Goal: Task Accomplishment & Management: Complete application form

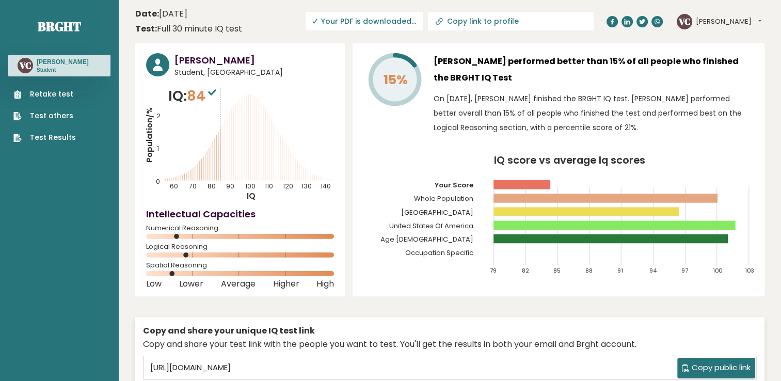
click at [45, 91] on link "Retake test" at bounding box center [44, 94] width 62 height 11
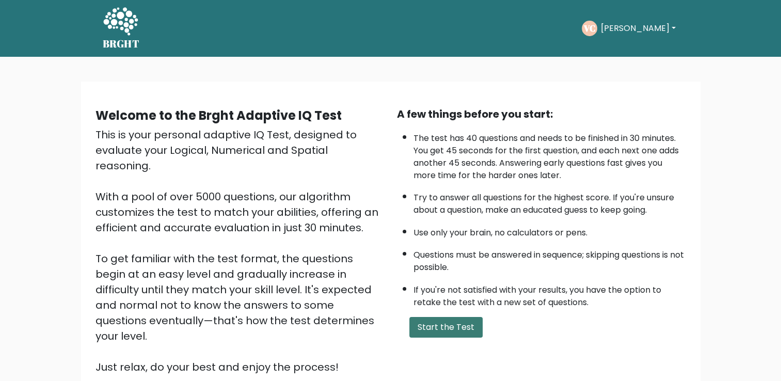
click at [442, 332] on button "Start the Test" at bounding box center [446, 327] width 73 height 21
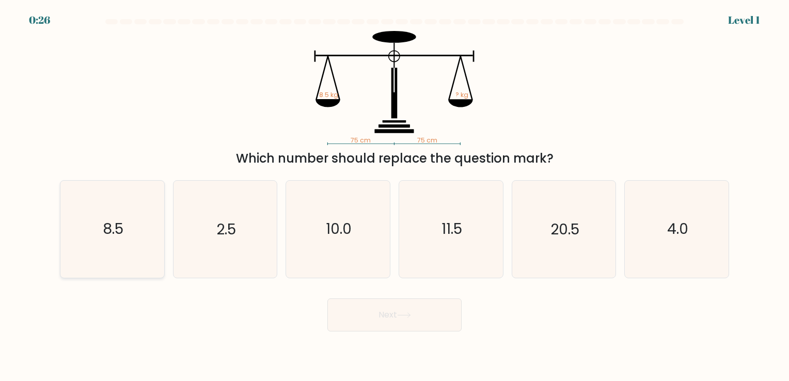
click at [129, 226] on icon "8.5" at bounding box center [112, 229] width 97 height 97
click at [395, 196] on input "a. 8.5" at bounding box center [395, 193] width 1 height 5
radio input "true"
click at [393, 321] on button "Next" at bounding box center [394, 315] width 134 height 33
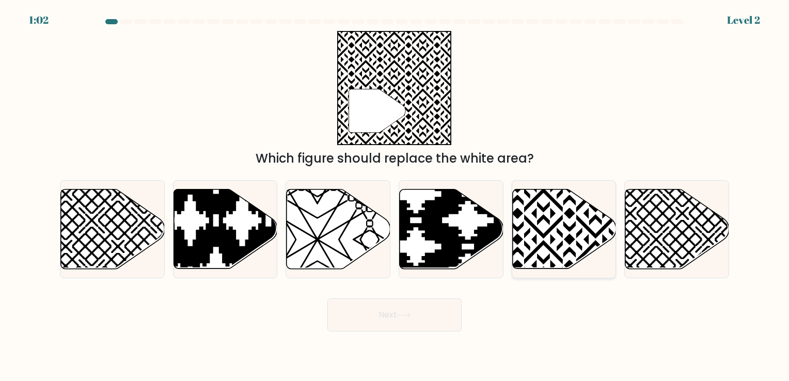
click at [560, 211] on icon at bounding box center [564, 229] width 104 height 80
click at [395, 196] on input "e." at bounding box center [395, 193] width 1 height 5
radio input "true"
click at [401, 308] on button "Next" at bounding box center [394, 315] width 134 height 33
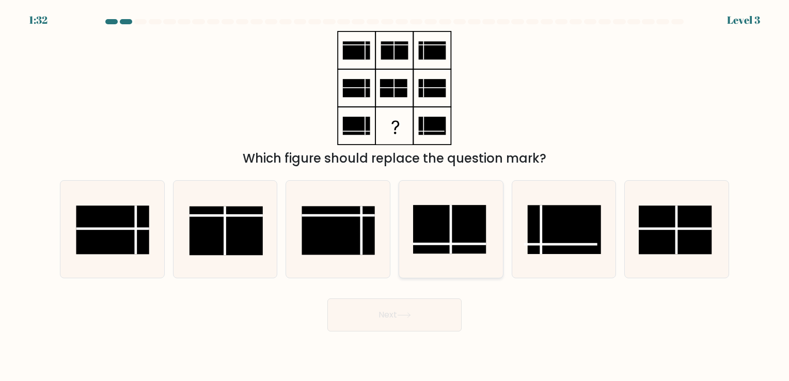
click at [454, 242] on rect at bounding box center [449, 230] width 73 height 49
click at [395, 196] on input "d." at bounding box center [395, 193] width 1 height 5
radio input "true"
click at [421, 325] on button "Next" at bounding box center [394, 315] width 134 height 33
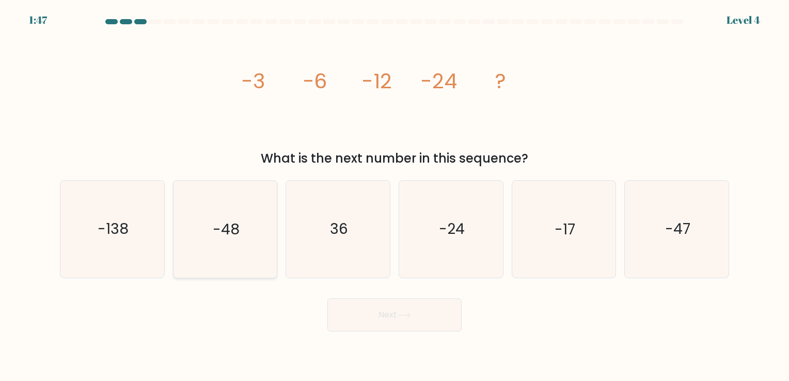
click at [238, 212] on icon "-48" at bounding box center [225, 229] width 97 height 97
click at [395, 196] on input "b. -48" at bounding box center [395, 193] width 1 height 5
radio input "true"
click at [425, 317] on button "Next" at bounding box center [394, 315] width 134 height 33
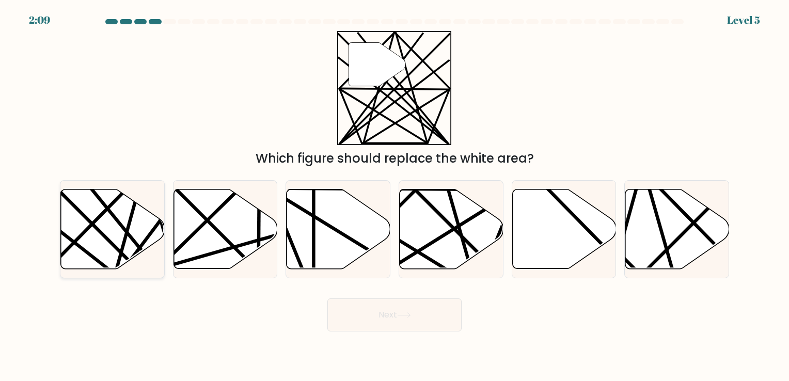
click at [112, 221] on icon at bounding box center [113, 229] width 104 height 80
click at [395, 196] on input "a." at bounding box center [395, 193] width 1 height 5
radio input "true"
click at [396, 316] on button "Next" at bounding box center [394, 315] width 134 height 33
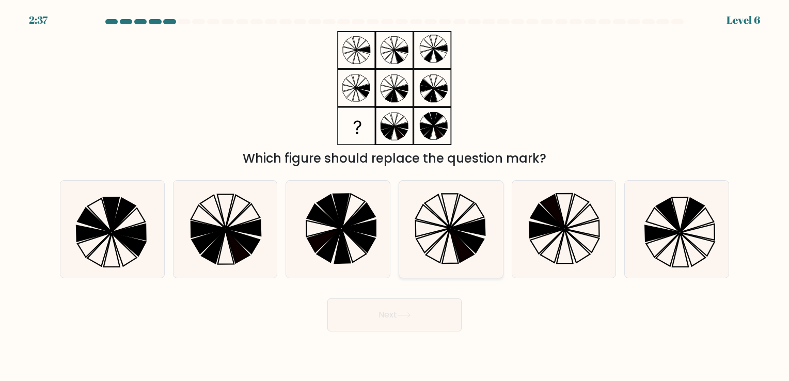
click at [440, 221] on icon at bounding box center [451, 229] width 97 height 97
click at [395, 196] on input "d." at bounding box center [395, 193] width 1 height 5
radio input "true"
click at [410, 314] on icon at bounding box center [404, 315] width 14 height 6
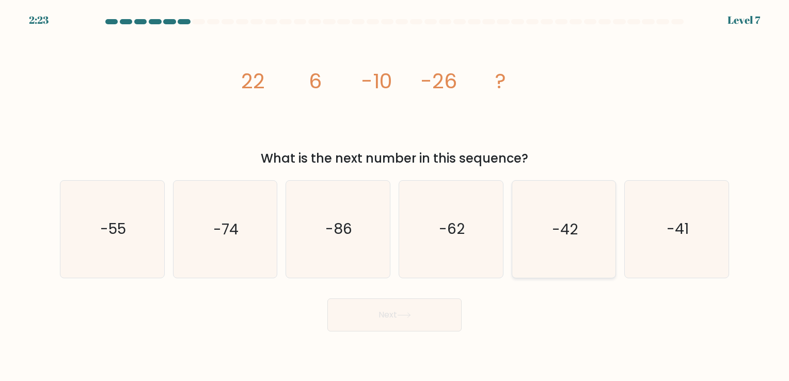
click at [544, 226] on icon "-42" at bounding box center [563, 229] width 97 height 97
click at [395, 196] on input "e. -42" at bounding box center [395, 193] width 1 height 5
radio input "true"
click at [435, 315] on button "Next" at bounding box center [394, 315] width 134 height 33
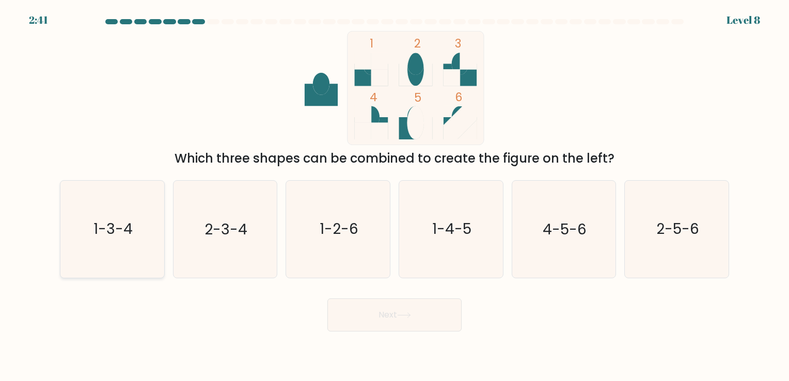
click at [127, 249] on icon "1-3-4" at bounding box center [112, 229] width 97 height 97
click at [395, 196] on input "a. 1-3-4" at bounding box center [395, 193] width 1 height 5
radio input "true"
click at [368, 313] on button "Next" at bounding box center [394, 315] width 134 height 33
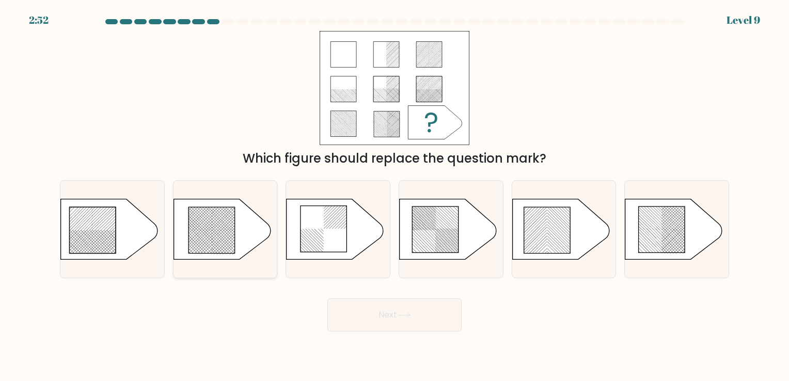
click at [222, 249] on icon at bounding box center [212, 230] width 46 height 46
click at [395, 196] on input "b." at bounding box center [395, 193] width 1 height 5
radio input "true"
click at [399, 317] on button "Next" at bounding box center [394, 315] width 134 height 33
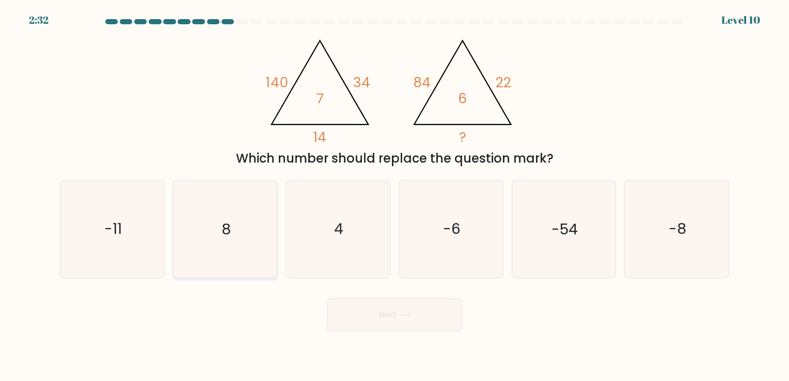
click at [243, 243] on icon "8" at bounding box center [225, 229] width 97 height 97
click at [395, 196] on input "b. 8" at bounding box center [395, 193] width 1 height 5
radio input "true"
click at [348, 251] on icon "4" at bounding box center [338, 229] width 97 height 97
click at [395, 196] on input "c. 4" at bounding box center [395, 193] width 1 height 5
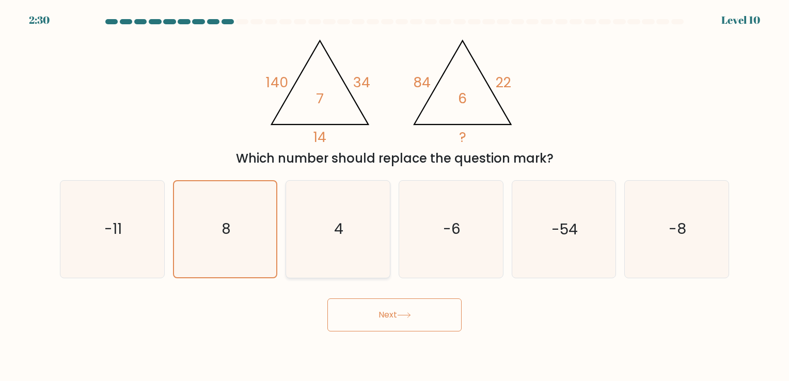
radio input "true"
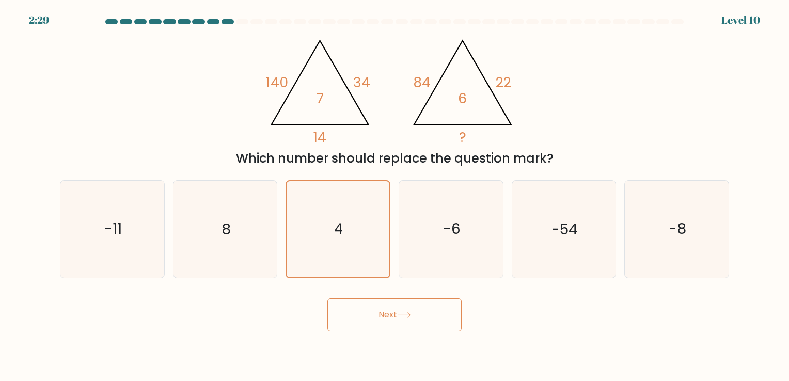
click at [401, 312] on icon at bounding box center [404, 315] width 14 height 6
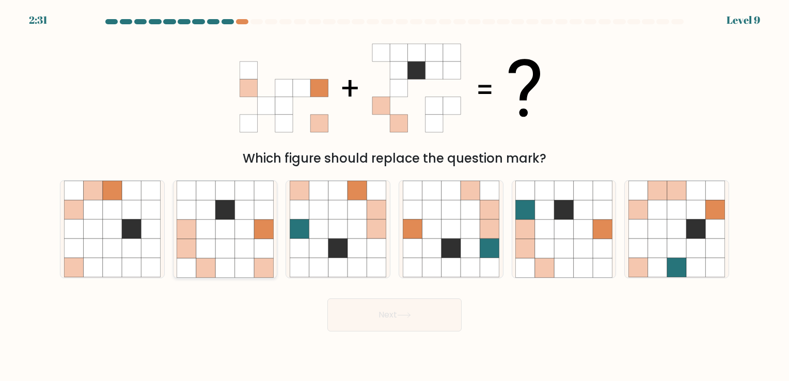
click at [242, 228] on icon at bounding box center [244, 229] width 19 height 19
click at [395, 196] on input "b." at bounding box center [395, 193] width 1 height 5
radio input "true"
click at [425, 319] on button "Next" at bounding box center [394, 315] width 134 height 33
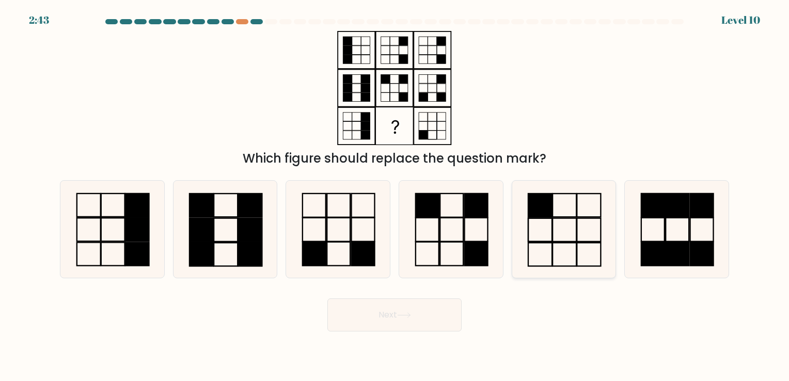
click at [540, 257] on icon at bounding box center [563, 229] width 97 height 97
click at [395, 196] on input "e." at bounding box center [395, 193] width 1 height 5
radio input "true"
click at [431, 311] on button "Next" at bounding box center [394, 315] width 134 height 33
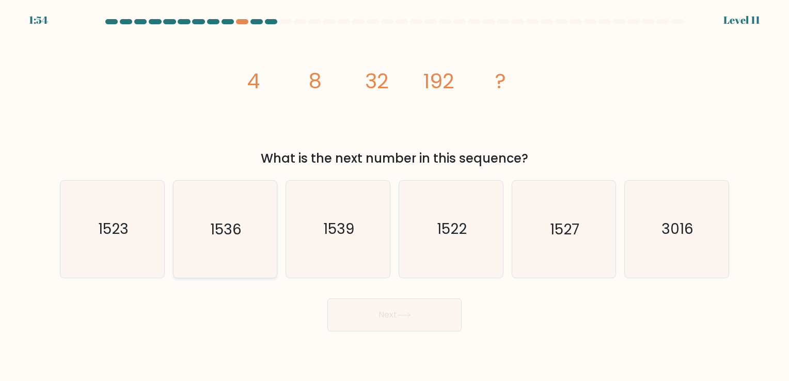
click at [229, 251] on icon "1536" at bounding box center [225, 229] width 97 height 97
click at [395, 196] on input "b. 1536" at bounding box center [395, 193] width 1 height 5
radio input "true"
click at [393, 307] on button "Next" at bounding box center [394, 315] width 134 height 33
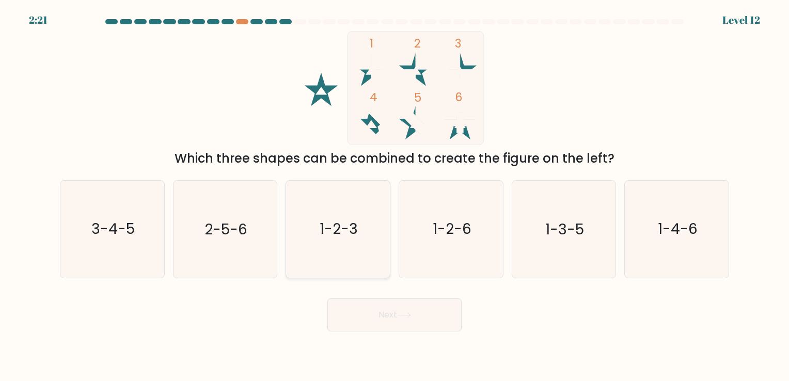
click at [371, 204] on icon "1-2-3" at bounding box center [338, 229] width 97 height 97
click at [395, 196] on input "c. 1-2-3" at bounding box center [395, 193] width 1 height 5
radio input "true"
click at [397, 319] on button "Next" at bounding box center [394, 315] width 134 height 33
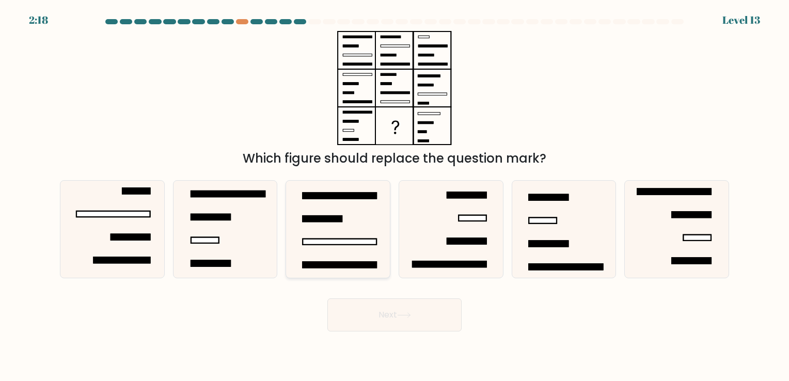
click at [339, 240] on rect at bounding box center [340, 242] width 74 height 6
click at [395, 196] on input "c." at bounding box center [395, 193] width 1 height 5
radio input "true"
click at [393, 310] on button "Next" at bounding box center [394, 315] width 134 height 33
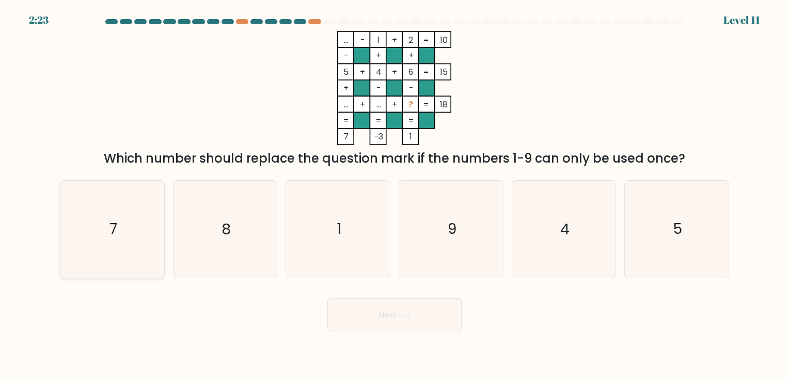
click at [140, 204] on icon "7" at bounding box center [112, 229] width 97 height 97
click at [395, 196] on input "a. 7" at bounding box center [395, 193] width 1 height 5
radio input "true"
click at [392, 322] on button "Next" at bounding box center [394, 315] width 134 height 33
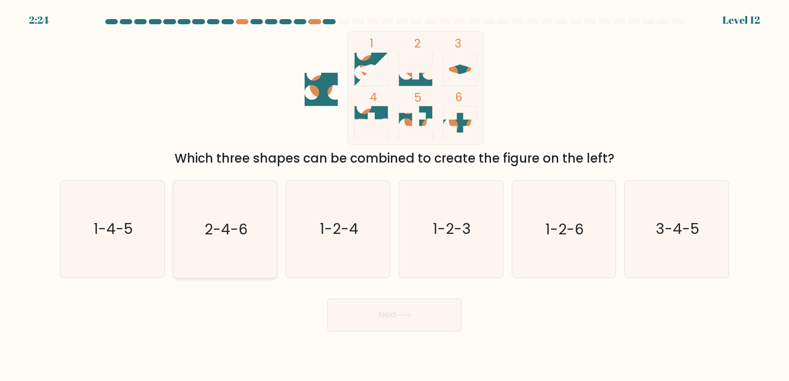
click at [246, 234] on text "2-4-6" at bounding box center [226, 230] width 43 height 20
click at [395, 196] on input "b. 2-4-6" at bounding box center [395, 193] width 1 height 5
radio input "true"
click at [386, 310] on button "Next" at bounding box center [394, 315] width 134 height 33
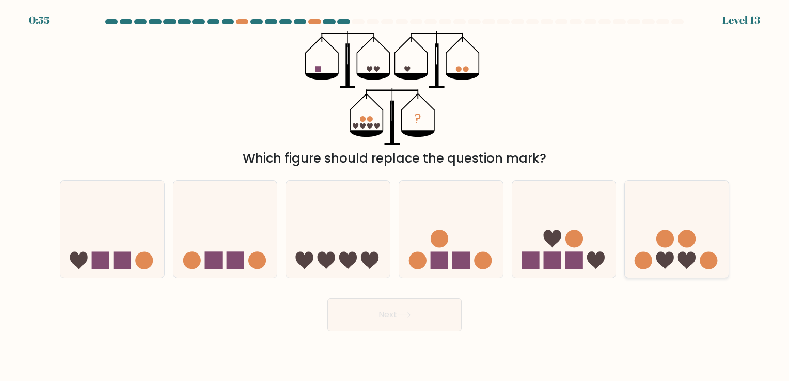
click at [681, 257] on icon at bounding box center [687, 261] width 18 height 18
click at [395, 196] on input "f." at bounding box center [395, 193] width 1 height 5
radio input "true"
click at [238, 240] on icon at bounding box center [226, 229] width 104 height 86
click at [395, 196] on input "b." at bounding box center [395, 193] width 1 height 5
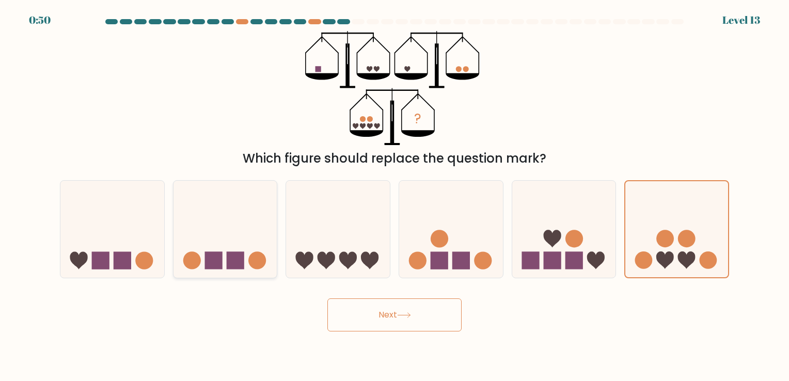
radio input "true"
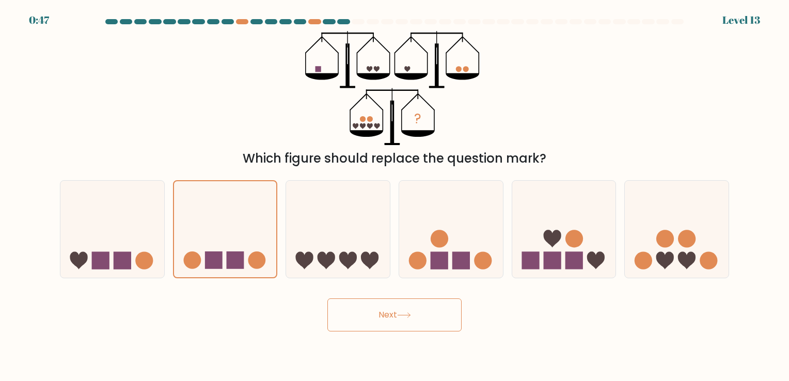
click at [435, 317] on button "Next" at bounding box center [394, 315] width 134 height 33
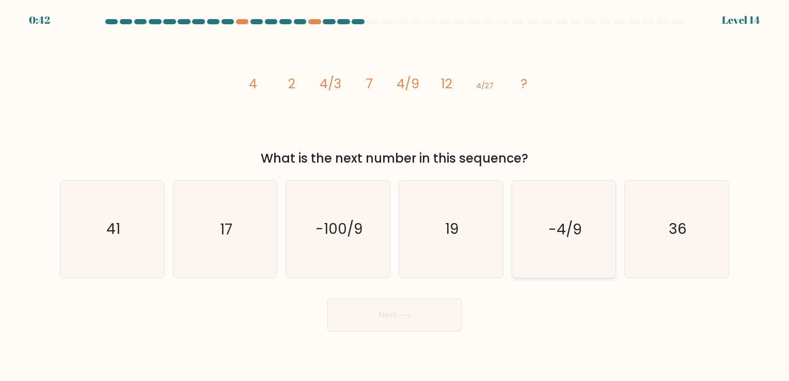
click at [576, 247] on icon "-4/9" at bounding box center [563, 229] width 97 height 97
click at [395, 196] on input "e. -4/9" at bounding box center [395, 193] width 1 height 5
radio input "true"
click at [383, 325] on button "Next" at bounding box center [394, 315] width 134 height 33
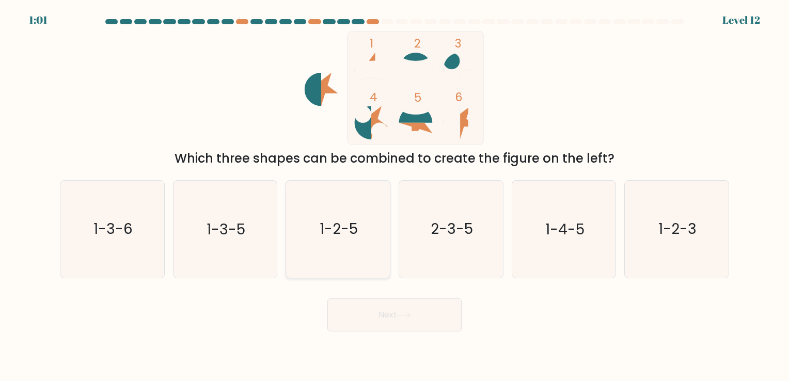
click at [369, 248] on icon "1-2-5" at bounding box center [338, 229] width 97 height 97
click at [395, 196] on input "c. 1-2-5" at bounding box center [395, 193] width 1 height 5
radio input "true"
click at [413, 311] on button "Next" at bounding box center [394, 315] width 134 height 33
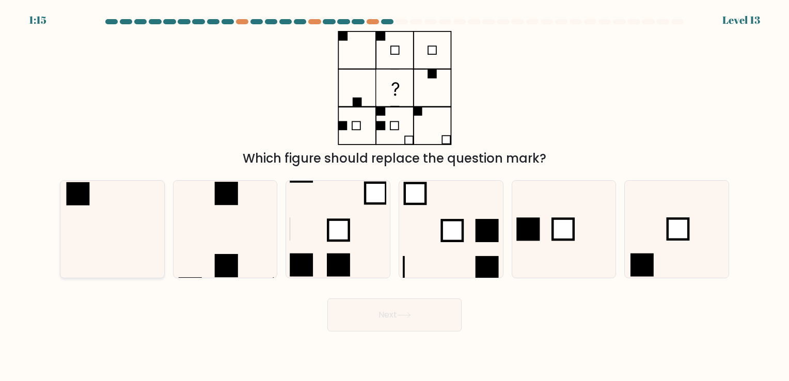
click at [149, 240] on icon at bounding box center [112, 229] width 97 height 97
click at [395, 196] on input "a." at bounding box center [395, 193] width 1 height 5
radio input "true"
click at [409, 332] on body "1:01 Level 13" at bounding box center [394, 190] width 789 height 381
click at [409, 316] on icon at bounding box center [404, 315] width 14 height 6
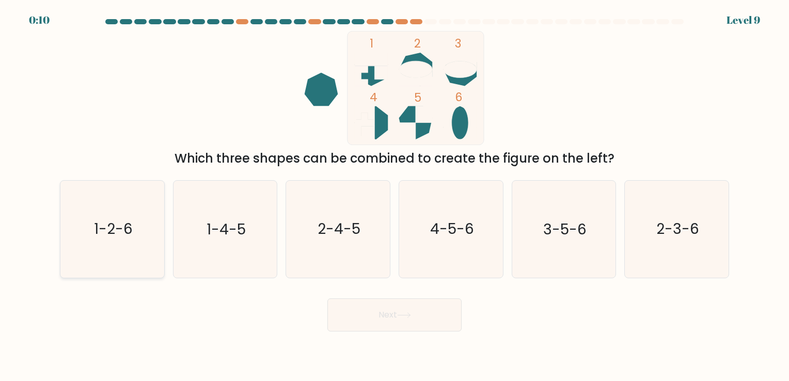
click at [133, 239] on icon "1-2-6" at bounding box center [112, 229] width 97 height 97
click at [395, 196] on input "a. 1-2-6" at bounding box center [395, 193] width 1 height 5
radio input "true"
click at [354, 232] on text "2-4-5" at bounding box center [339, 230] width 43 height 20
click at [395, 196] on input "c. 2-4-5" at bounding box center [395, 193] width 1 height 5
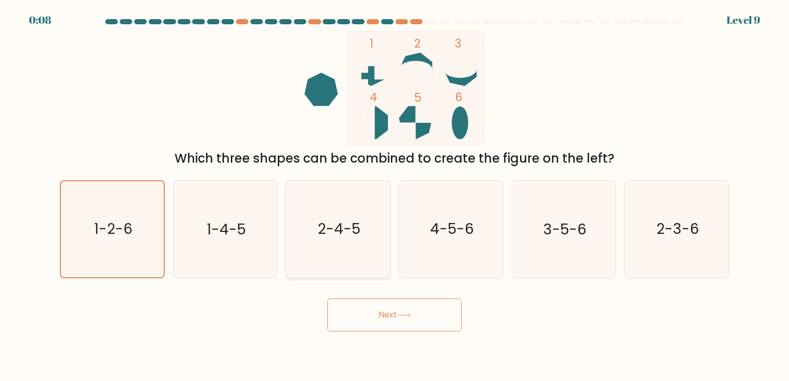
radio input "true"
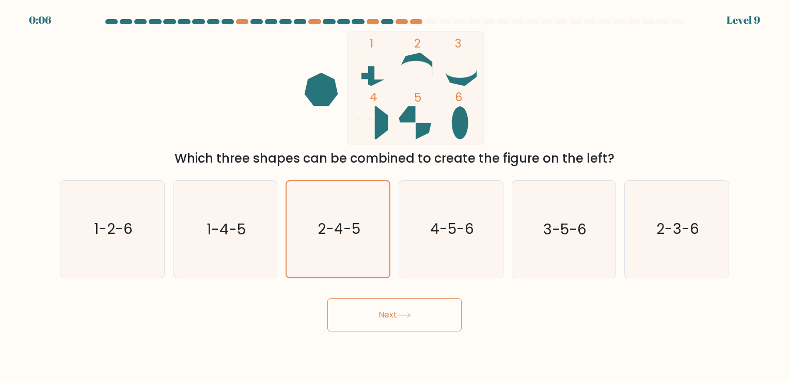
click at [401, 307] on button "Next" at bounding box center [394, 315] width 134 height 33
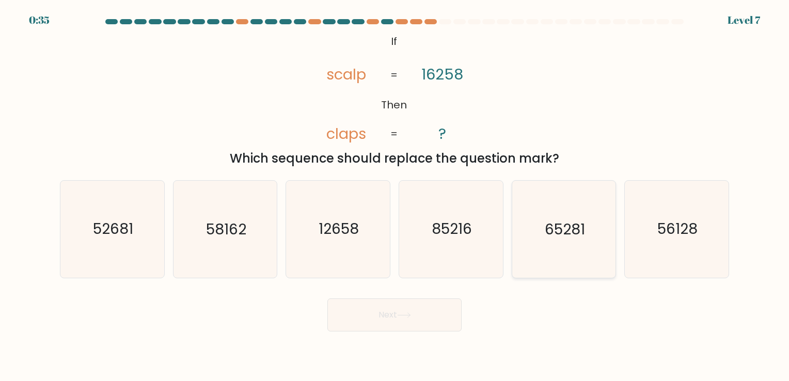
click at [530, 222] on icon "65281" at bounding box center [563, 229] width 97 height 97
click at [395, 196] on input "e. 65281" at bounding box center [395, 193] width 1 height 5
radio input "true"
click at [439, 312] on button "Next" at bounding box center [394, 315] width 134 height 33
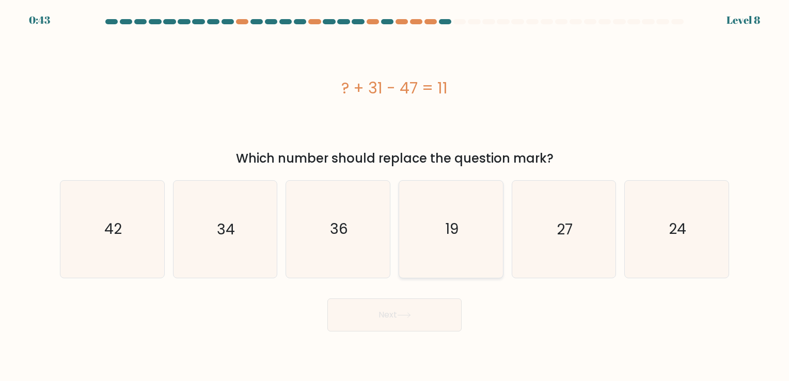
click at [462, 246] on icon "19" at bounding box center [451, 229] width 97 height 97
click at [395, 196] on input "d. 19" at bounding box center [395, 193] width 1 height 5
radio input "true"
click at [431, 321] on button "Next" at bounding box center [394, 315] width 134 height 33
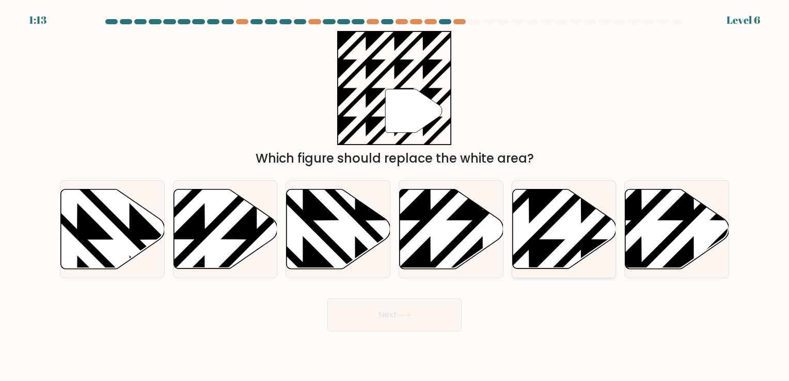
click at [546, 216] on icon at bounding box center [564, 229] width 104 height 80
click at [395, 196] on input "e." at bounding box center [395, 193] width 1 height 5
radio input "true"
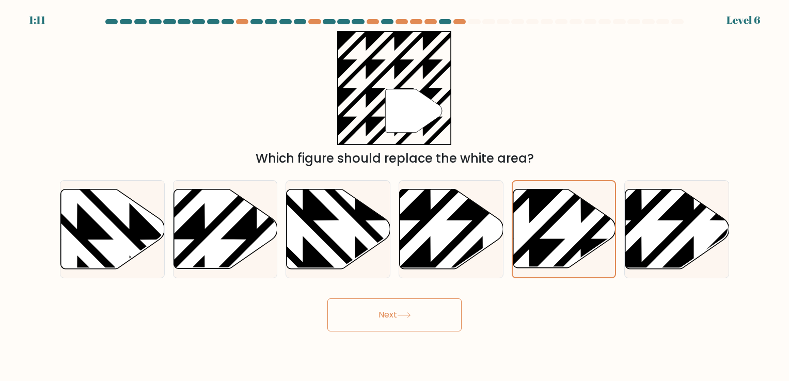
click at [448, 306] on button "Next" at bounding box center [394, 315] width 134 height 33
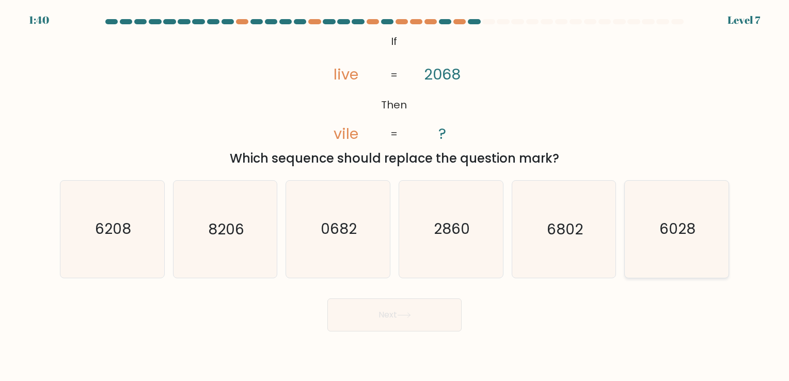
click at [686, 218] on icon "6028" at bounding box center [677, 229] width 97 height 97
click at [395, 196] on input "f. 6028" at bounding box center [395, 193] width 1 height 5
radio input "true"
click at [442, 306] on button "Next" at bounding box center [394, 315] width 134 height 33
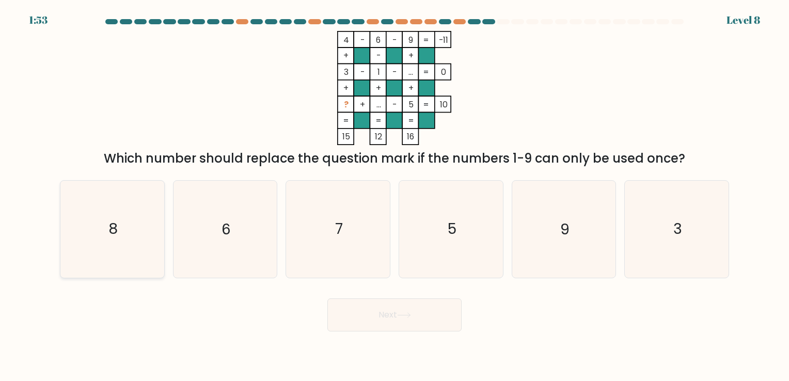
click at [133, 230] on icon "8" at bounding box center [112, 229] width 97 height 97
click at [395, 196] on input "a. 8" at bounding box center [395, 193] width 1 height 5
radio input "true"
click at [403, 322] on button "Next" at bounding box center [394, 315] width 134 height 33
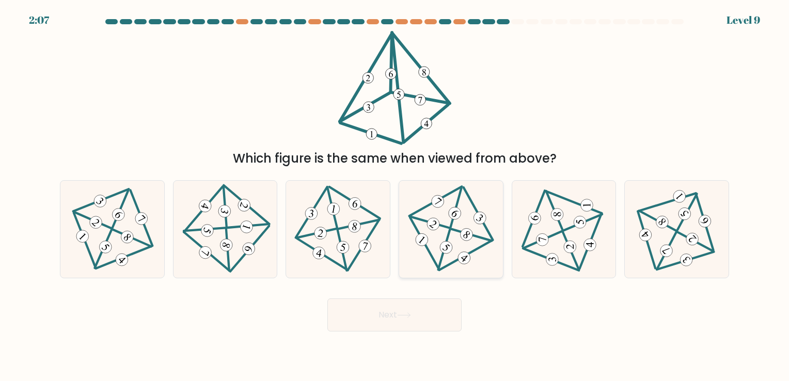
click at [474, 200] on icon at bounding box center [451, 229] width 79 height 77
click at [395, 196] on input "d." at bounding box center [395, 193] width 1 height 5
radio input "true"
click at [428, 315] on button "Next" at bounding box center [394, 315] width 134 height 33
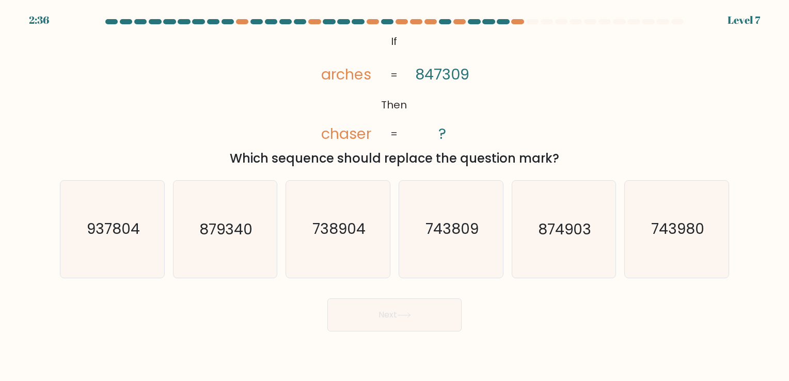
click at [514, 18] on div "2:36 Level 7" at bounding box center [394, 14] width 789 height 28
click at [515, 20] on div at bounding box center [517, 21] width 12 height 5
click at [339, 252] on icon "738904" at bounding box center [338, 229] width 97 height 97
click at [395, 196] on input "c. 738904" at bounding box center [395, 193] width 1 height 5
radio input "true"
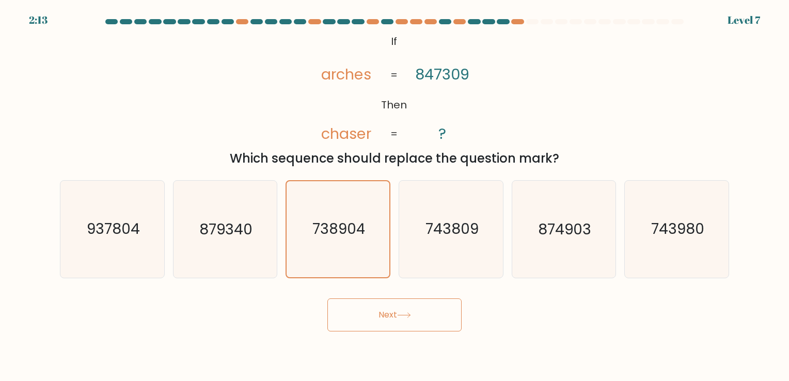
click at [377, 318] on button "Next" at bounding box center [394, 315] width 134 height 33
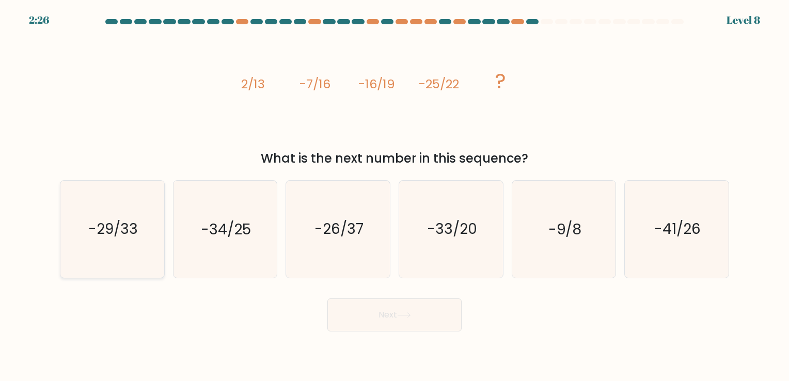
click at [145, 228] on icon "-29/33" at bounding box center [112, 229] width 97 height 97
click at [395, 196] on input "a. -29/33" at bounding box center [395, 193] width 1 height 5
radio input "true"
click at [396, 315] on button "Next" at bounding box center [394, 315] width 134 height 33
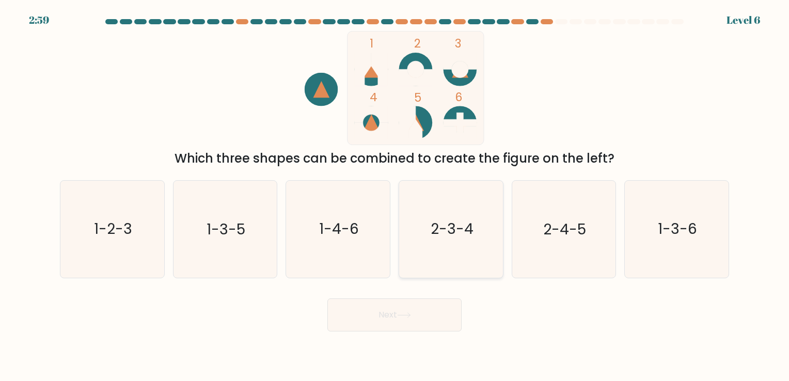
click at [465, 238] on text "2-3-4" at bounding box center [452, 230] width 43 height 20
click at [395, 196] on input "d. 2-3-4" at bounding box center [395, 193] width 1 height 5
radio input "true"
click at [452, 309] on button "Next" at bounding box center [394, 315] width 134 height 33
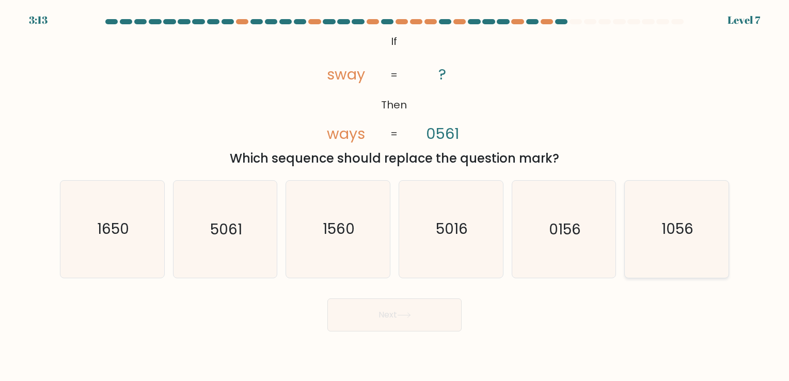
click at [640, 226] on icon "1056" at bounding box center [677, 229] width 97 height 97
click at [395, 196] on input "f. 1056" at bounding box center [395, 193] width 1 height 5
radio input "true"
click at [385, 314] on button "Next" at bounding box center [394, 315] width 134 height 33
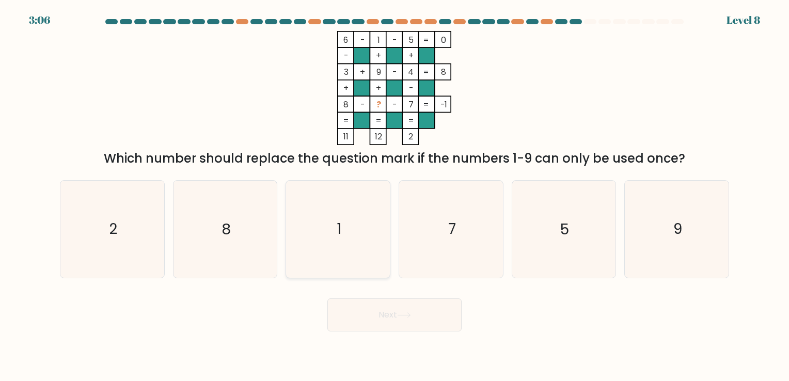
click at [341, 248] on icon "1" at bounding box center [338, 229] width 97 height 97
click at [395, 196] on input "c. 1" at bounding box center [395, 193] width 1 height 5
radio input "true"
click at [221, 251] on icon "8" at bounding box center [225, 229] width 97 height 97
click at [395, 196] on input "b. 8" at bounding box center [395, 193] width 1 height 5
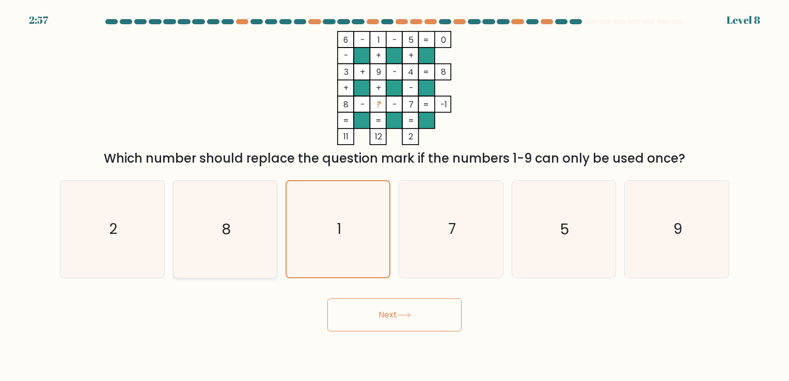
radio input "true"
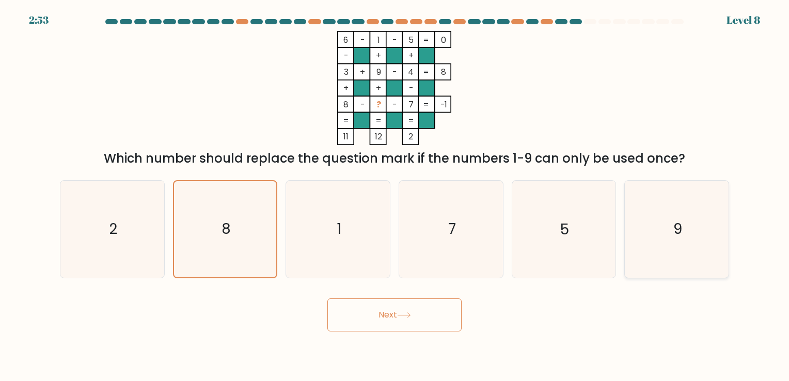
click at [632, 249] on icon "9" at bounding box center [677, 229] width 97 height 97
click at [395, 196] on input "f. 9" at bounding box center [395, 193] width 1 height 5
radio input "true"
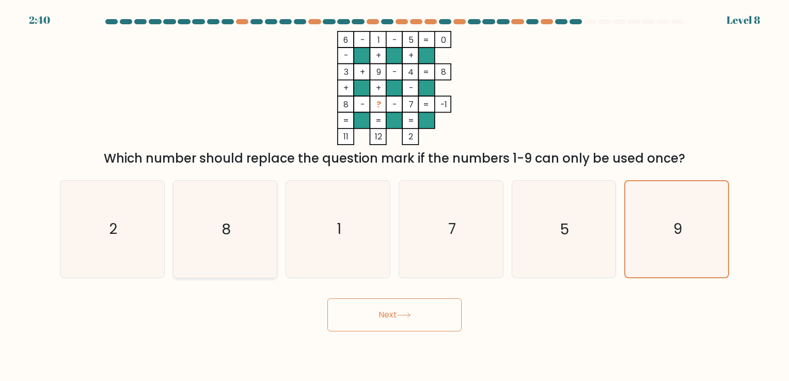
click at [208, 235] on icon "8" at bounding box center [225, 229] width 97 height 97
click at [395, 196] on input "b. 8" at bounding box center [395, 193] width 1 height 5
radio input "true"
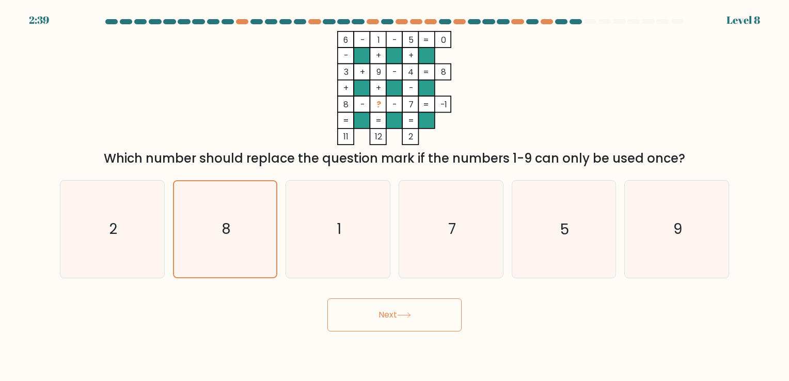
click at [409, 311] on button "Next" at bounding box center [394, 315] width 134 height 33
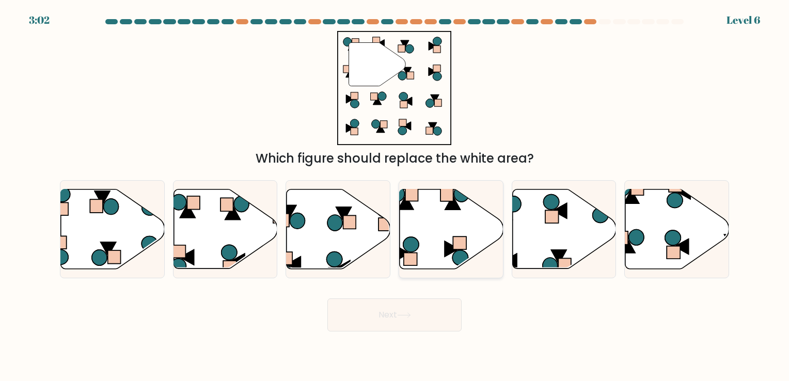
click at [443, 223] on icon at bounding box center [452, 229] width 104 height 80
click at [395, 196] on input "d." at bounding box center [395, 193] width 1 height 5
radio input "true"
click at [419, 309] on button "Next" at bounding box center [394, 315] width 134 height 33
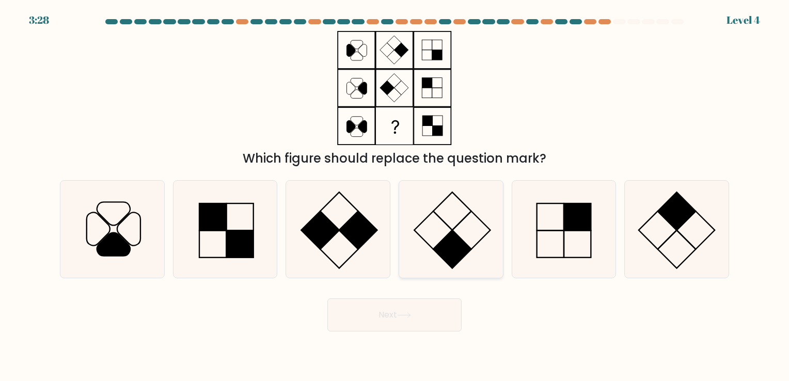
click at [455, 245] on rect at bounding box center [452, 250] width 38 height 38
click at [395, 196] on input "d." at bounding box center [395, 193] width 1 height 5
radio input "true"
click at [338, 230] on rect at bounding box center [320, 231] width 38 height 38
click at [395, 196] on input "c." at bounding box center [395, 193] width 1 height 5
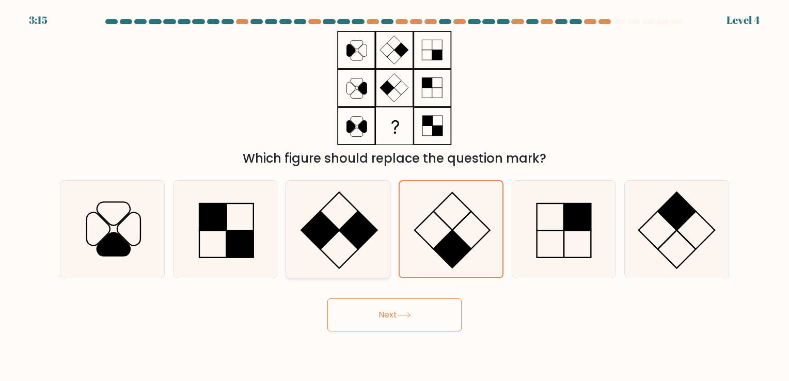
radio input "true"
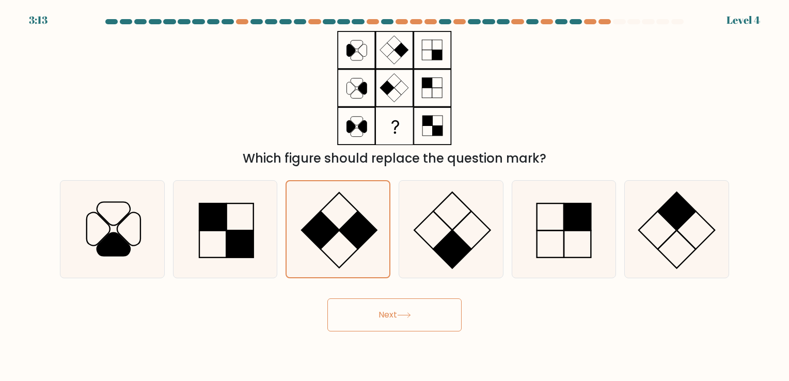
click at [434, 309] on button "Next" at bounding box center [394, 315] width 134 height 33
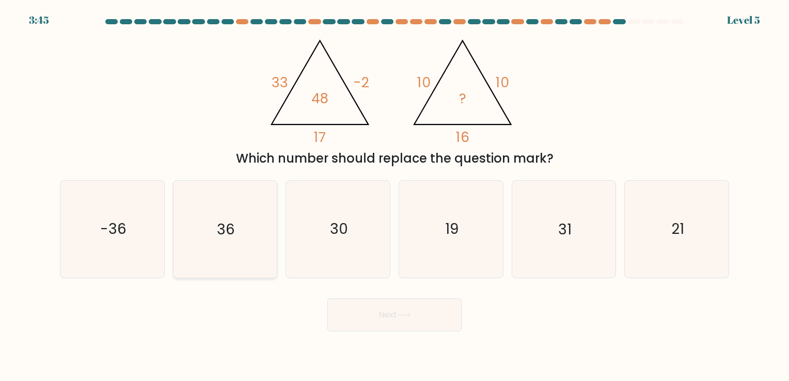
click at [244, 243] on icon "36" at bounding box center [225, 229] width 97 height 97
click at [395, 196] on input "b. 36" at bounding box center [395, 193] width 1 height 5
radio input "true"
click at [372, 309] on button "Next" at bounding box center [394, 315] width 134 height 33
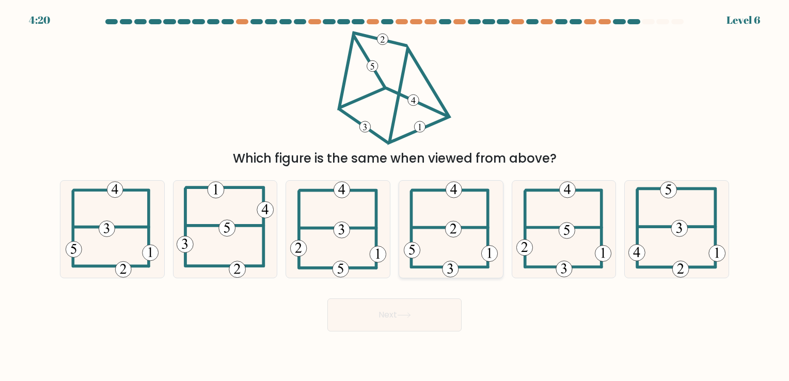
click at [432, 243] on icon at bounding box center [451, 229] width 94 height 97
click at [395, 196] on input "d." at bounding box center [395, 193] width 1 height 5
radio input "true"
click at [445, 320] on button "Next" at bounding box center [394, 315] width 134 height 33
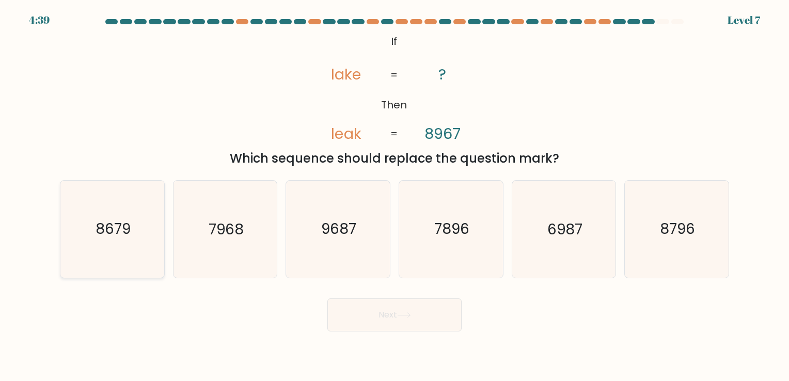
click at [154, 231] on icon "8679" at bounding box center [112, 229] width 97 height 97
click at [395, 196] on input "a. 8679" at bounding box center [395, 193] width 1 height 5
radio input "true"
click at [369, 327] on button "Next" at bounding box center [394, 315] width 134 height 33
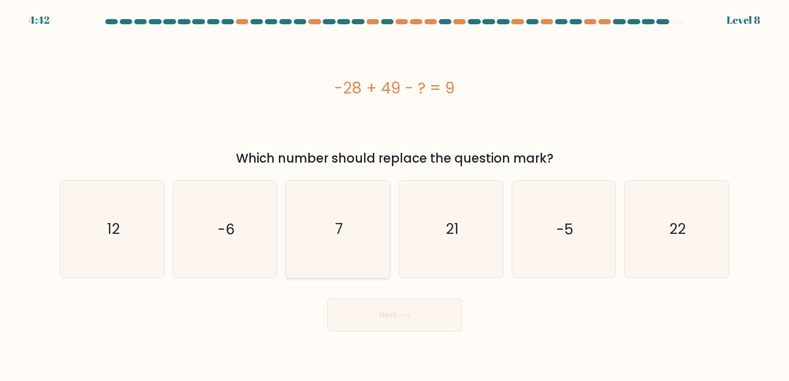
click at [326, 234] on icon "7" at bounding box center [338, 229] width 97 height 97
click at [395, 196] on input "c. 7" at bounding box center [395, 193] width 1 height 5
radio input "true"
click at [408, 322] on button "Next" at bounding box center [394, 315] width 134 height 33
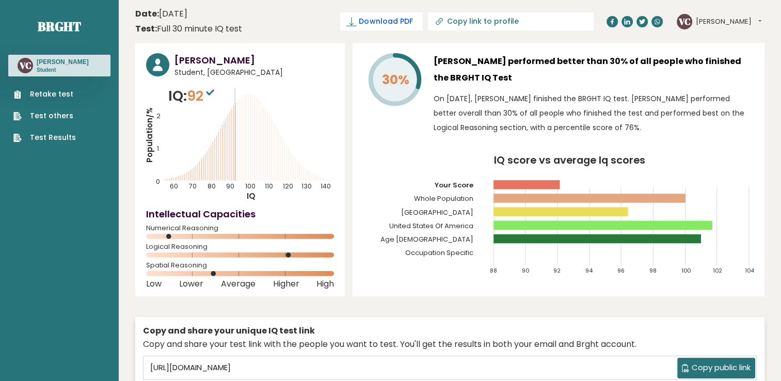
click at [423, 16] on link "Download PDF" at bounding box center [381, 21] width 83 height 18
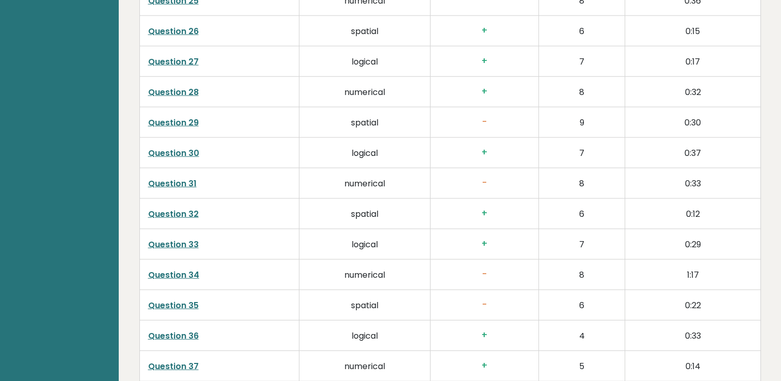
scroll to position [2700, 0]
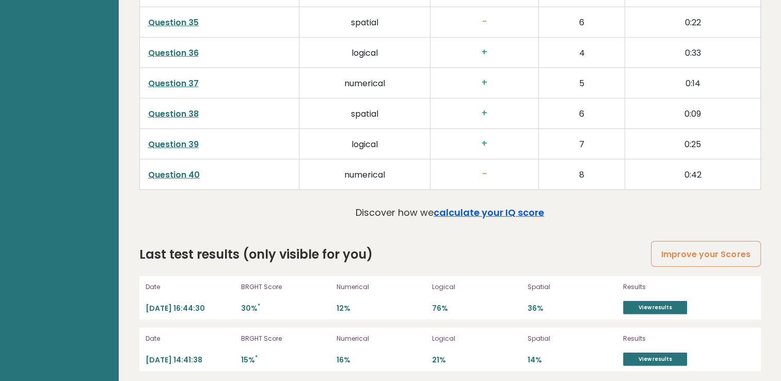
click at [484, 210] on link "calculate your IQ score" at bounding box center [489, 212] width 111 height 13
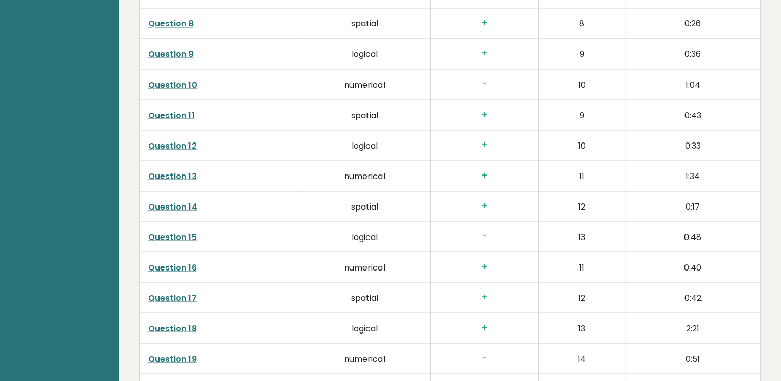
scroll to position [1895, 0]
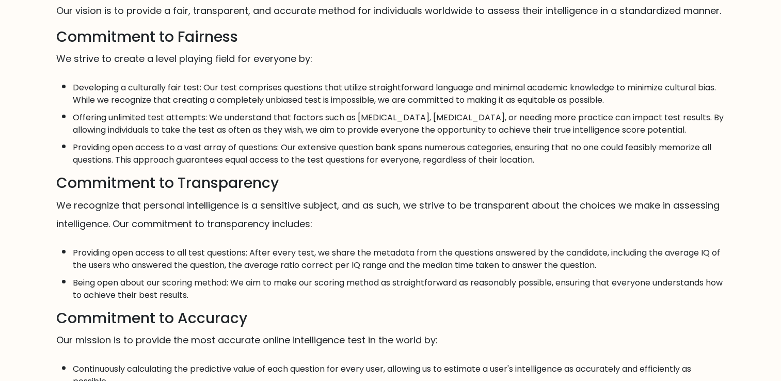
scroll to position [174, 0]
